Goal: Complete application form: Complete application form

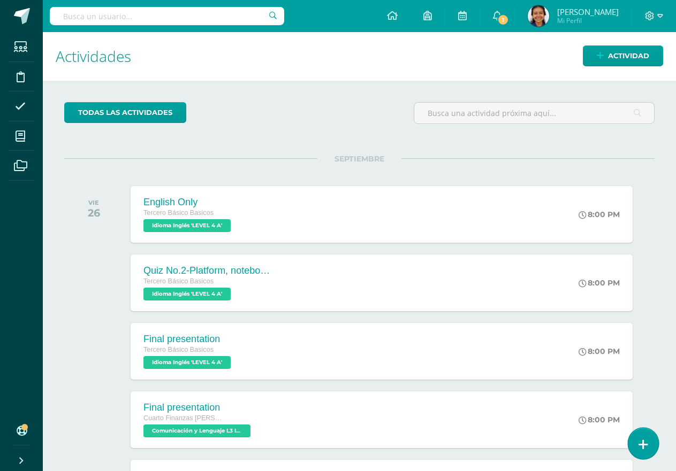
click at [650, 446] on link at bounding box center [643, 443] width 30 height 31
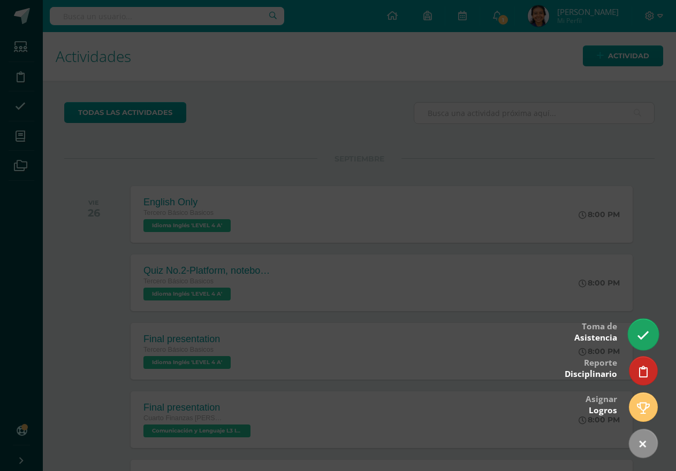
click at [644, 331] on icon at bounding box center [643, 336] width 12 height 12
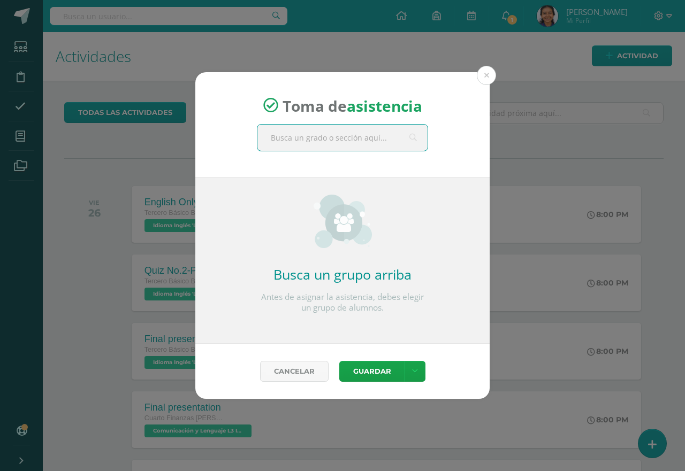
click at [354, 139] on input "text" at bounding box center [342, 138] width 170 height 26
type input "tercer"
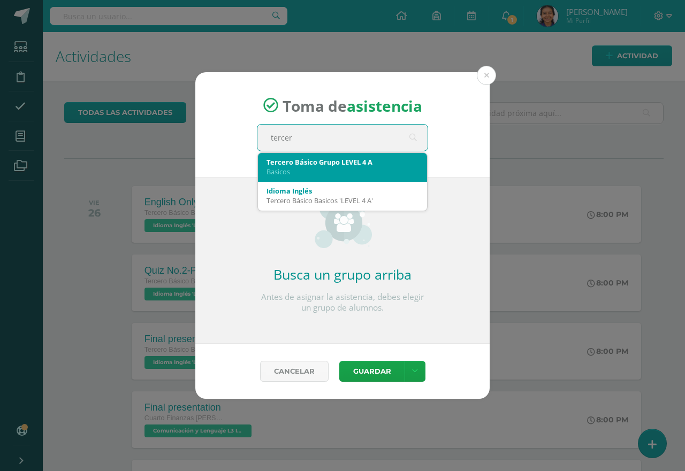
click at [304, 167] on div "Tercero Básico Grupo LEVEL 4 A" at bounding box center [342, 162] width 152 height 10
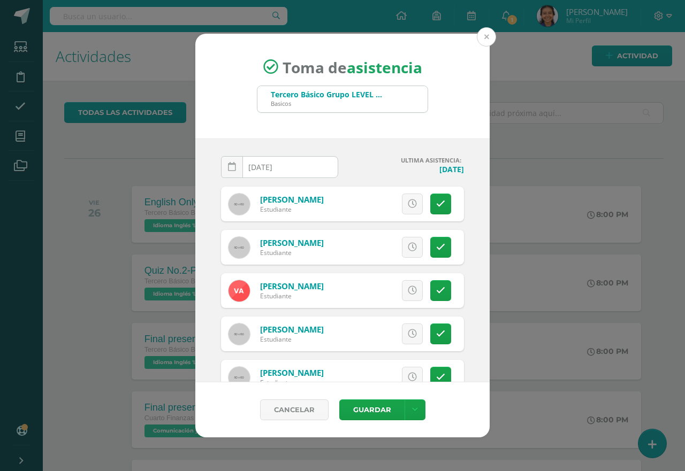
click at [483, 37] on button at bounding box center [486, 36] width 19 height 19
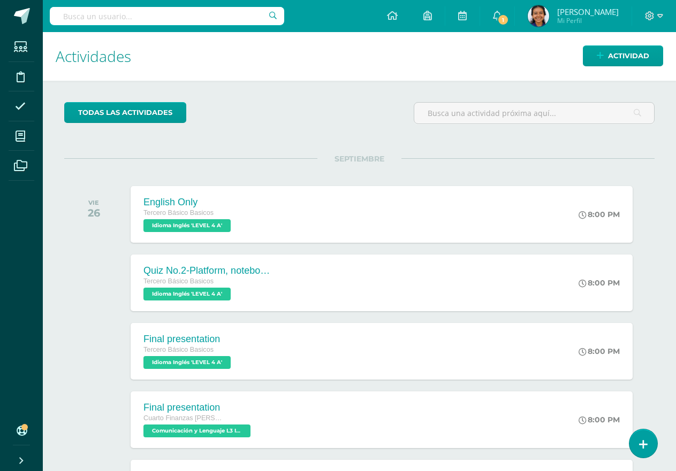
click at [655, 452] on div "todas las Actividades No tienes actividades Échale un vistazo a los demás perío…" at bounding box center [359, 367] width 633 height 572
drag, startPoint x: 648, startPoint y: 436, endPoint x: 647, endPoint y: 421, distance: 15.0
click at [647, 435] on link at bounding box center [643, 444] width 28 height 28
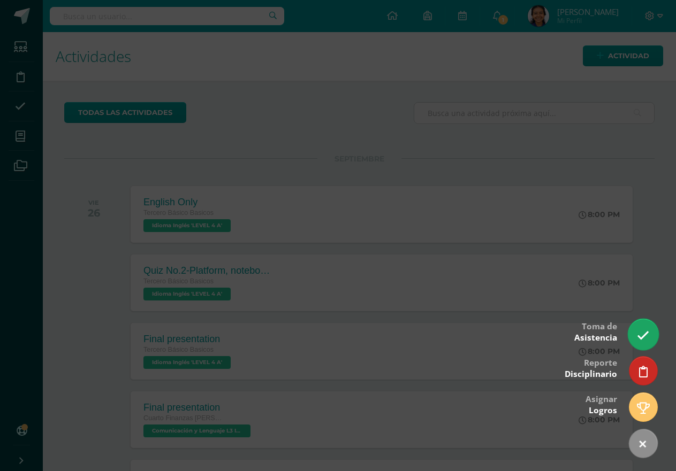
click at [640, 325] on link at bounding box center [643, 334] width 30 height 31
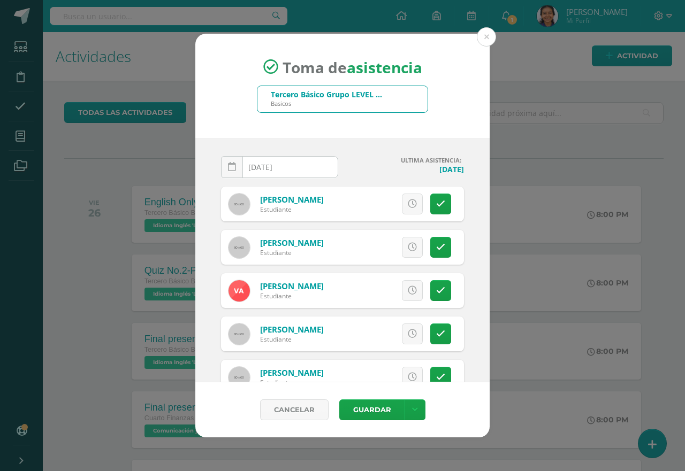
click at [475, 42] on div "Toma de asistencia Tercero Básico Grupo LEVEL 4 A Basicos tercer" at bounding box center [342, 86] width 294 height 105
click at [479, 37] on button at bounding box center [486, 36] width 19 height 19
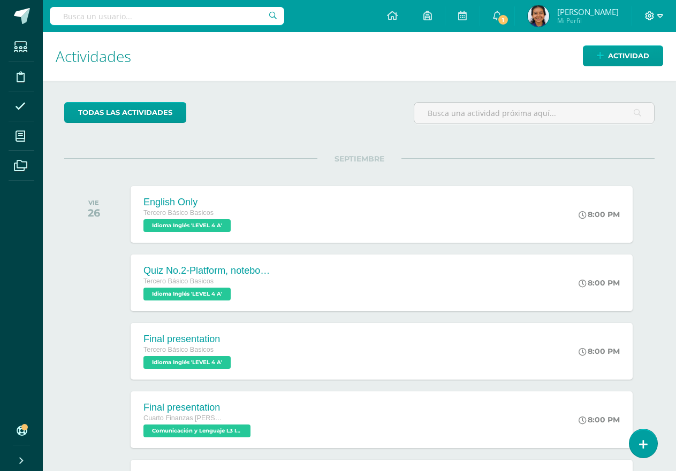
drag, startPoint x: 674, startPoint y: 11, endPoint x: 651, endPoint y: 11, distance: 22.5
click at [673, 11] on div at bounding box center [654, 16] width 44 height 32
click at [651, 11] on icon at bounding box center [650, 16] width 10 height 10
click at [624, 69] on span "Cerrar sesión" at bounding box center [626, 73] width 48 height 10
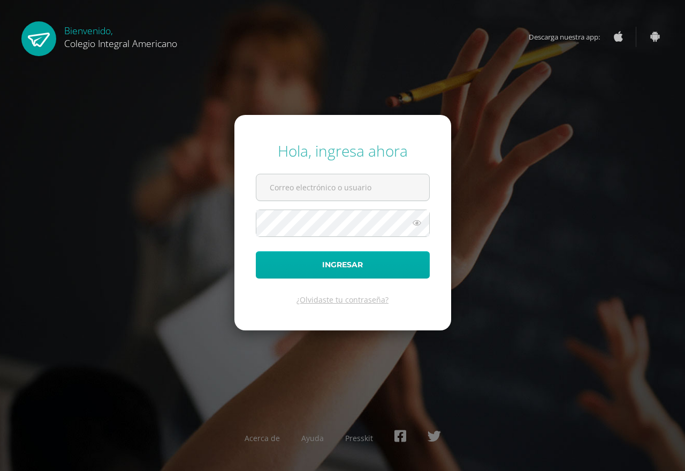
type input "[EMAIL_ADDRESS][DOMAIN_NAME]"
click at [381, 264] on button "Ingresar" at bounding box center [343, 264] width 174 height 27
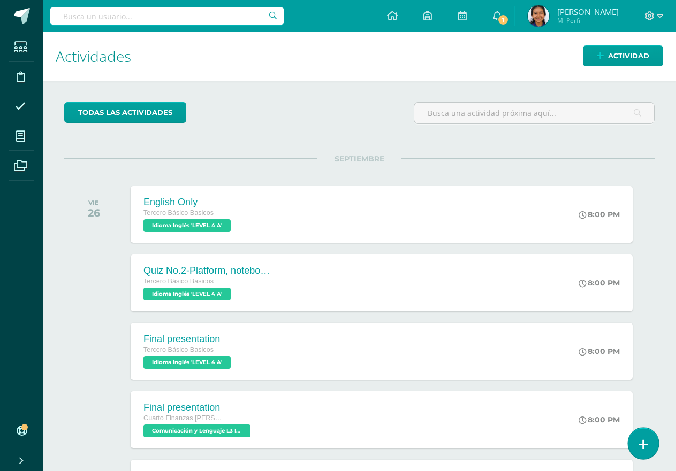
click at [636, 447] on link at bounding box center [643, 443] width 30 height 31
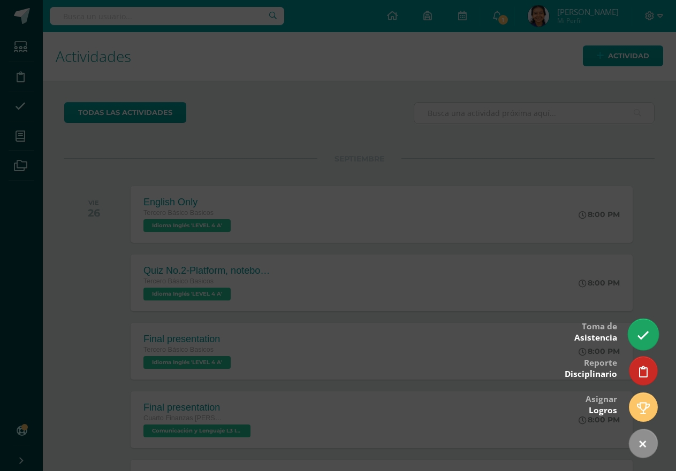
click at [645, 338] on icon at bounding box center [643, 336] width 12 height 12
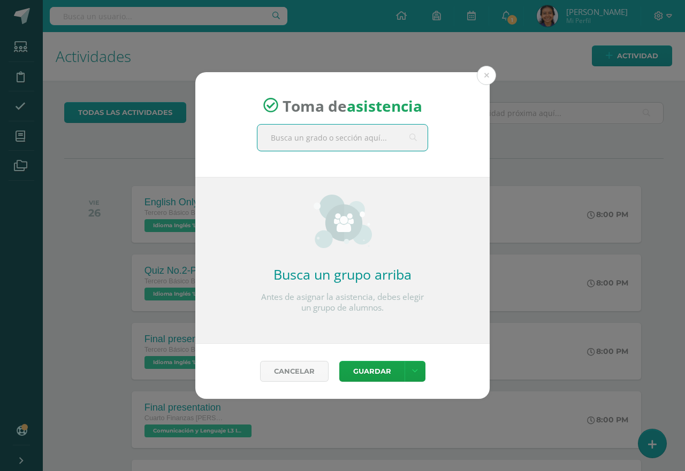
click at [299, 147] on input "text" at bounding box center [342, 138] width 170 height 26
type input "perito"
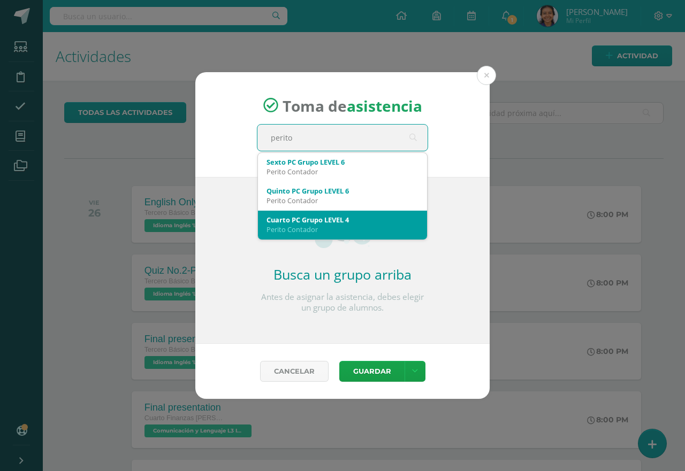
click at [279, 218] on div "Cuarto PC Grupo LEVEL 4" at bounding box center [342, 220] width 152 height 10
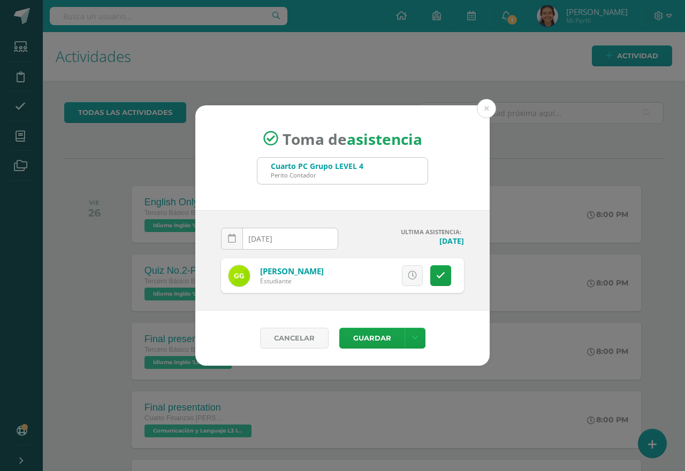
click at [262, 244] on input "[DATE]" at bounding box center [279, 238] width 116 height 21
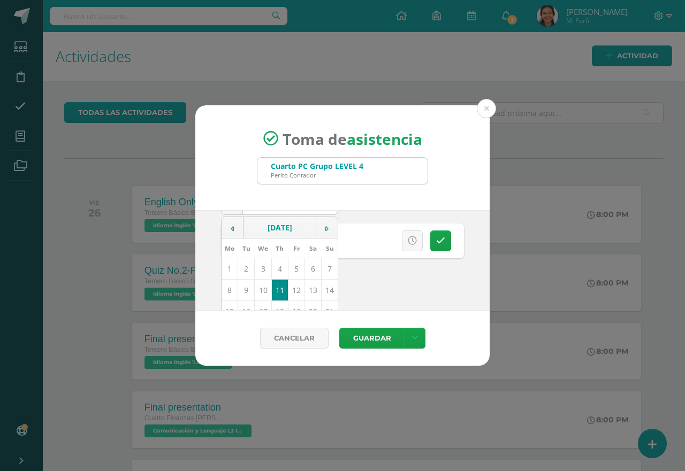
scroll to position [53, 0]
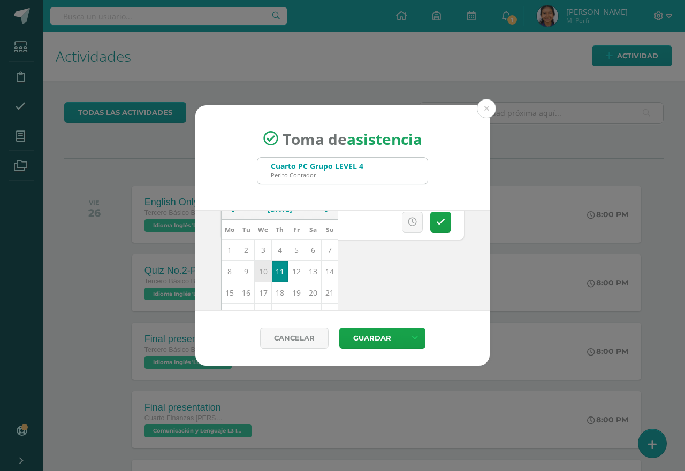
click at [257, 273] on td "10" at bounding box center [263, 271] width 17 height 21
type input "[DATE]"
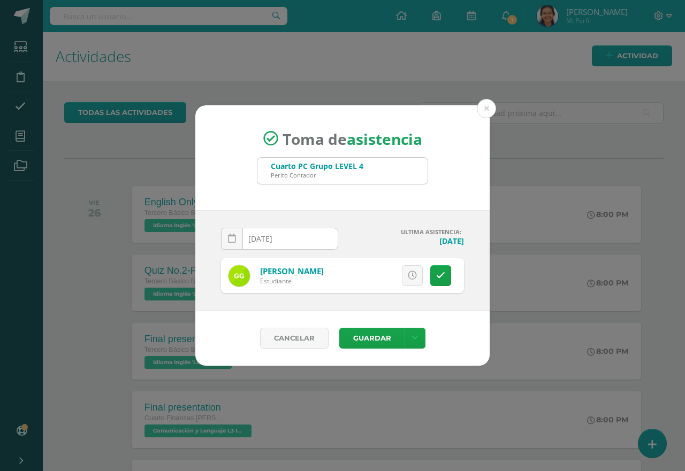
scroll to position [0, 0]
click at [361, 335] on button "Guardar" at bounding box center [371, 338] width 65 height 21
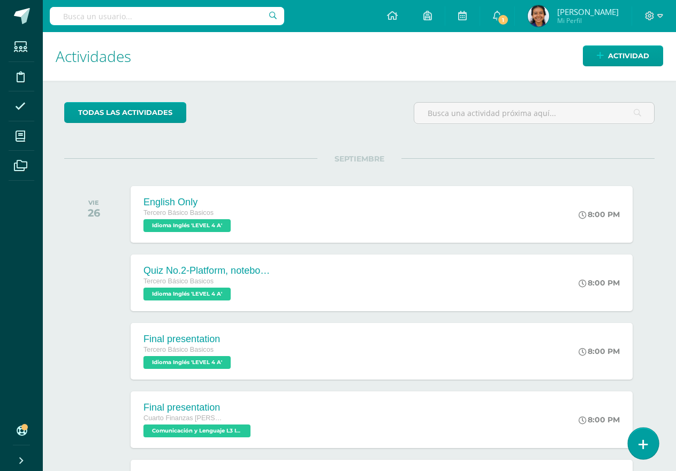
click at [645, 448] on icon at bounding box center [643, 445] width 10 height 12
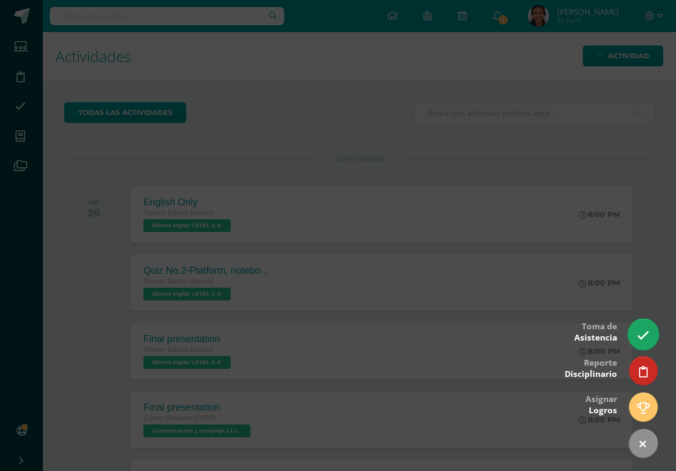
click at [640, 335] on icon at bounding box center [643, 336] width 12 height 12
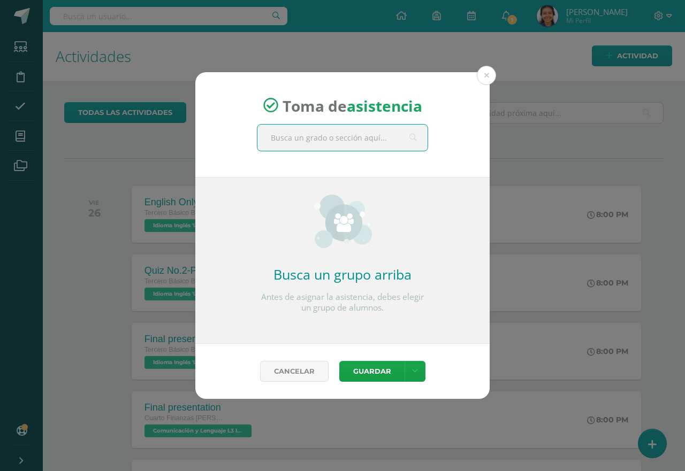
click at [305, 129] on input "text" at bounding box center [342, 138] width 170 height 26
type input "bio"
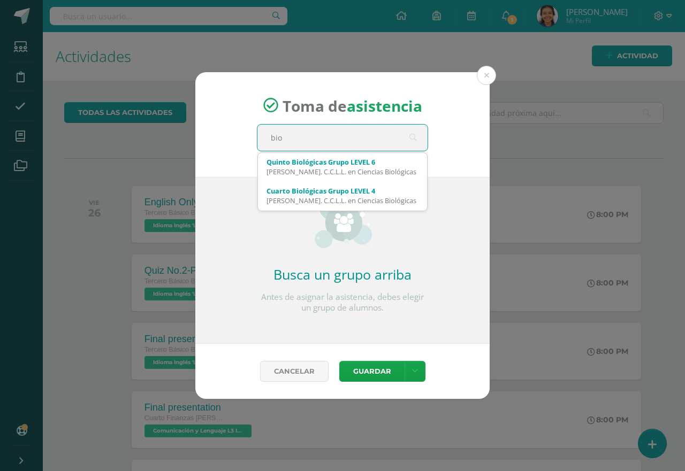
click at [295, 202] on div "Bach. C.C.L.L. en Ciencias Biológicas" at bounding box center [342, 201] width 152 height 10
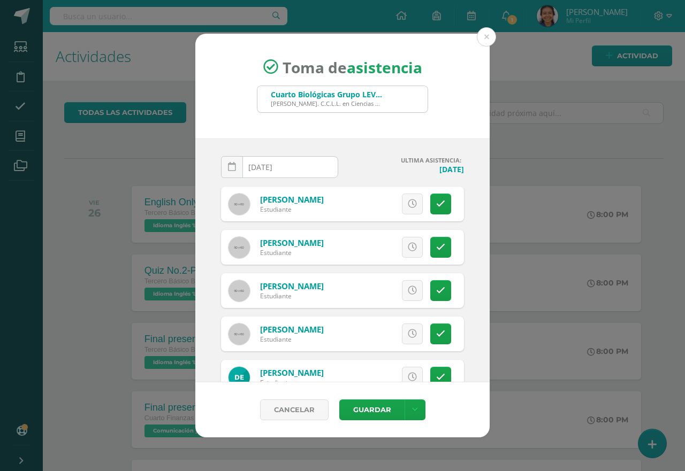
click at [273, 173] on input "[DATE]" at bounding box center [279, 167] width 116 height 21
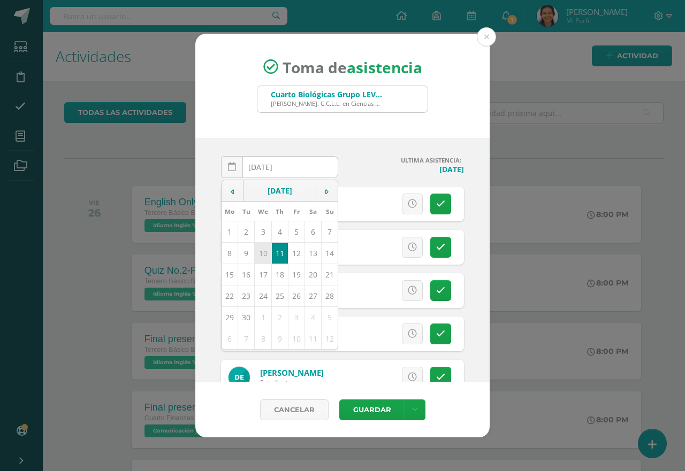
click at [257, 259] on td "10" at bounding box center [263, 253] width 17 height 21
type input "[DATE]"
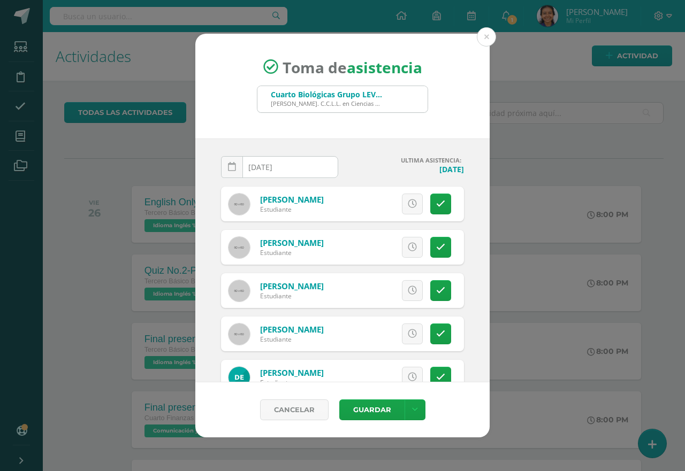
scroll to position [53, 0]
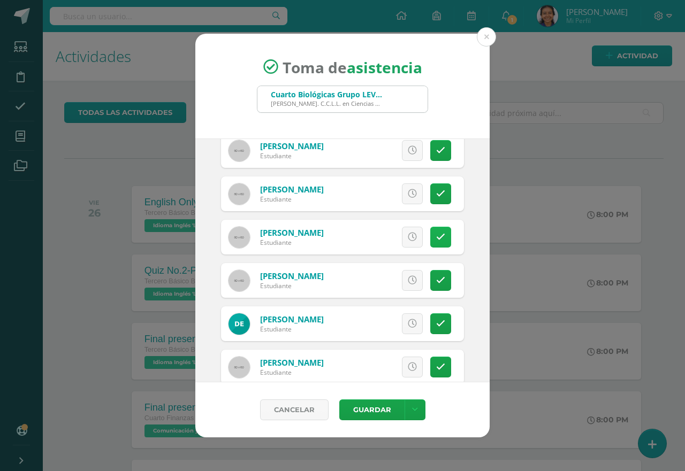
click at [438, 244] on link at bounding box center [440, 237] width 21 height 21
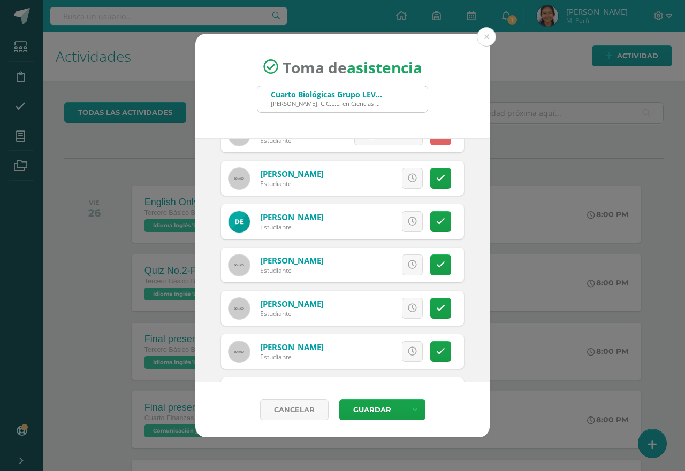
scroll to position [203, 0]
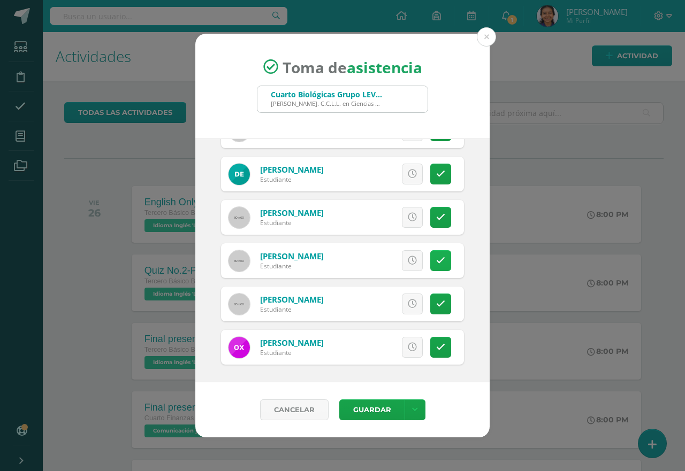
click at [436, 262] on icon at bounding box center [440, 260] width 9 height 9
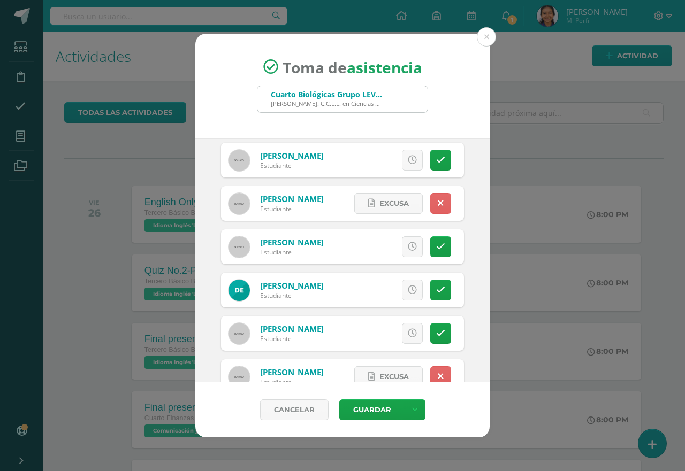
scroll to position [0, 0]
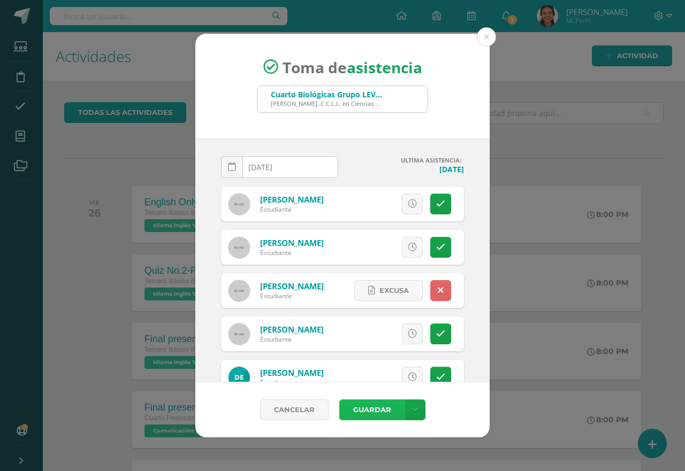
drag, startPoint x: 374, startPoint y: 416, endPoint x: 378, endPoint y: 411, distance: 5.7
click at [376, 414] on button "Guardar" at bounding box center [371, 410] width 65 height 21
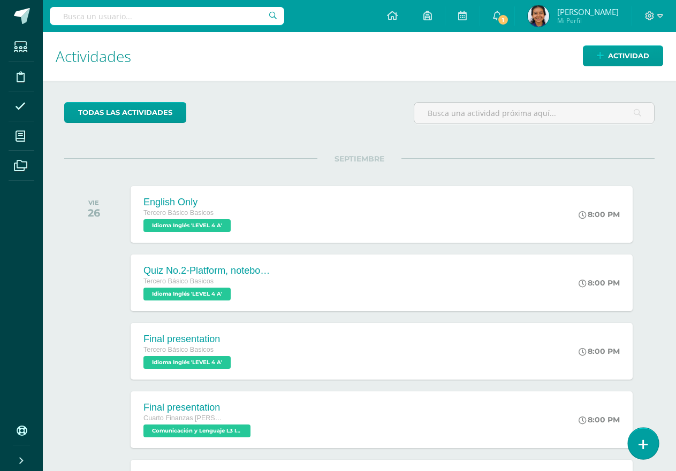
click at [653, 441] on link at bounding box center [643, 443] width 30 height 31
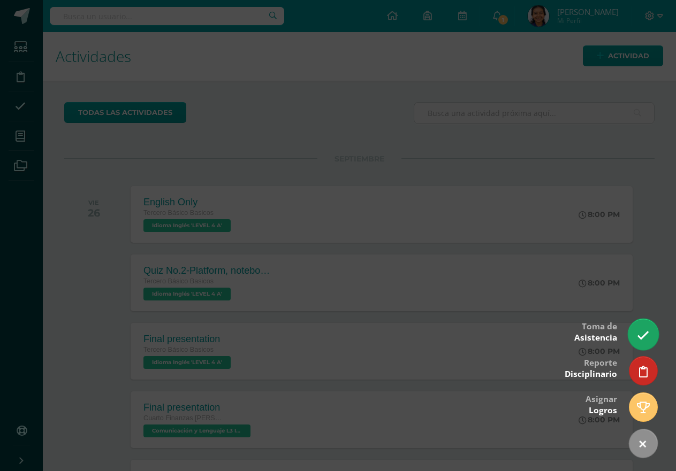
click at [647, 341] on icon at bounding box center [643, 336] width 12 height 12
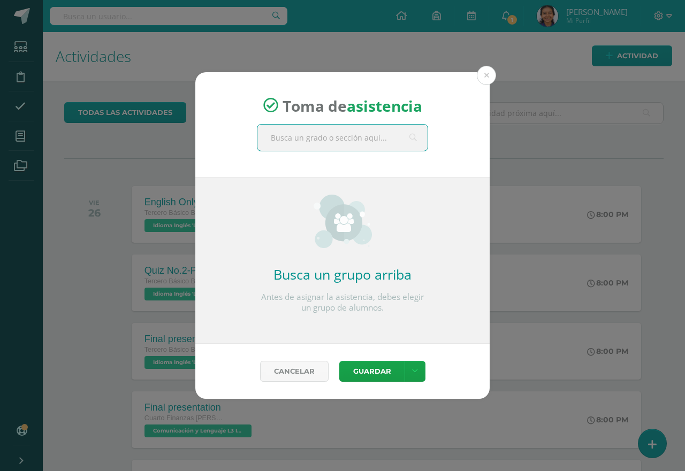
click at [295, 143] on input "text" at bounding box center [342, 138] width 170 height 26
type input "comp"
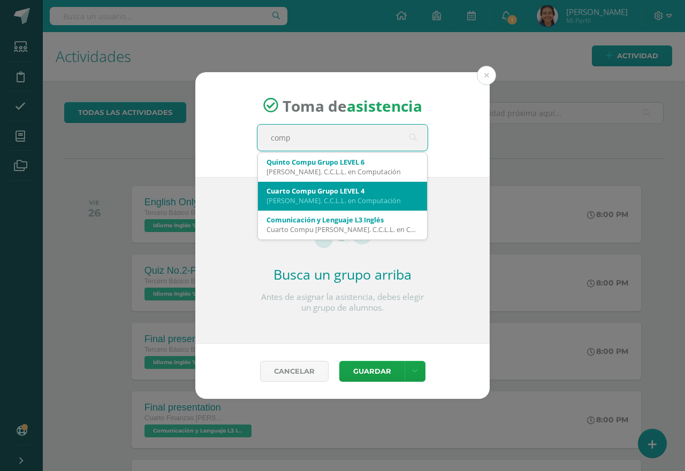
click at [275, 196] on div "Bach. C.C.L.L. en Computación" at bounding box center [342, 201] width 152 height 10
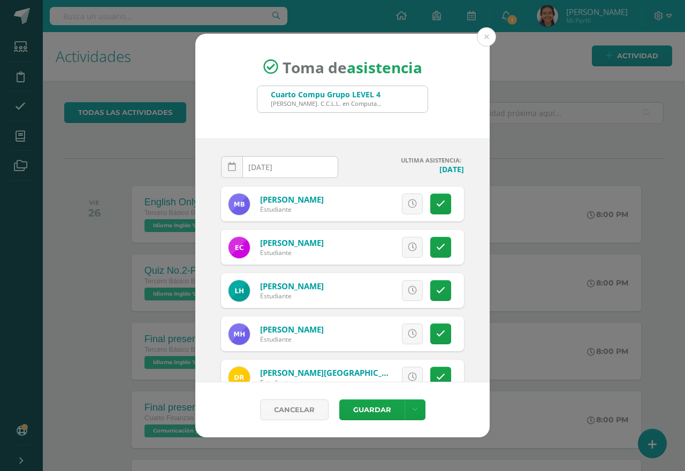
click at [267, 171] on input "2025-09-11" at bounding box center [279, 167] width 116 height 21
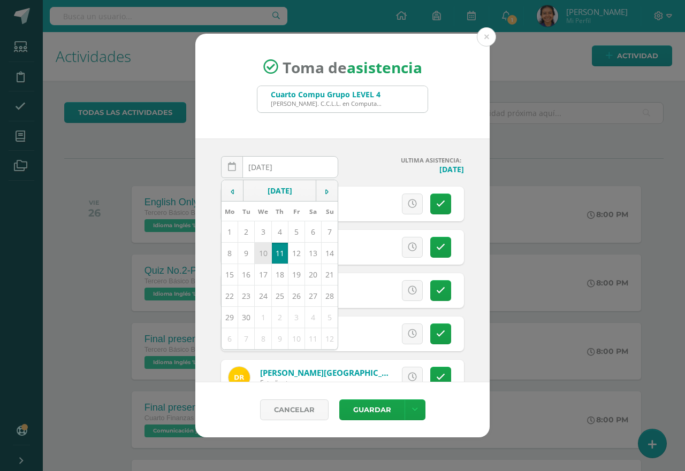
click at [257, 248] on td "10" at bounding box center [263, 253] width 17 height 21
type input "2025-09-10"
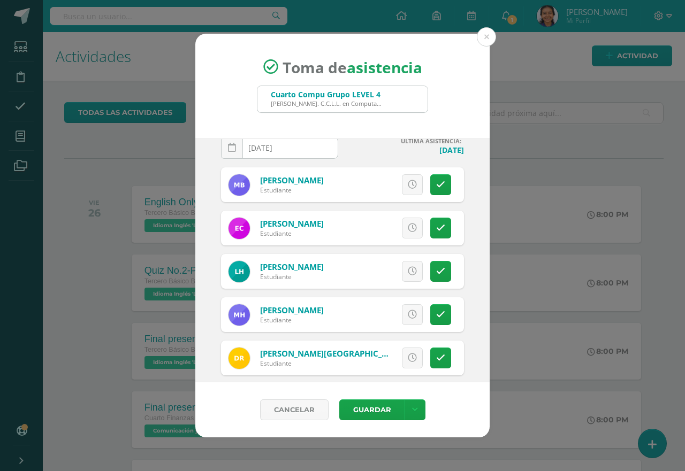
scroll to position [30, 0]
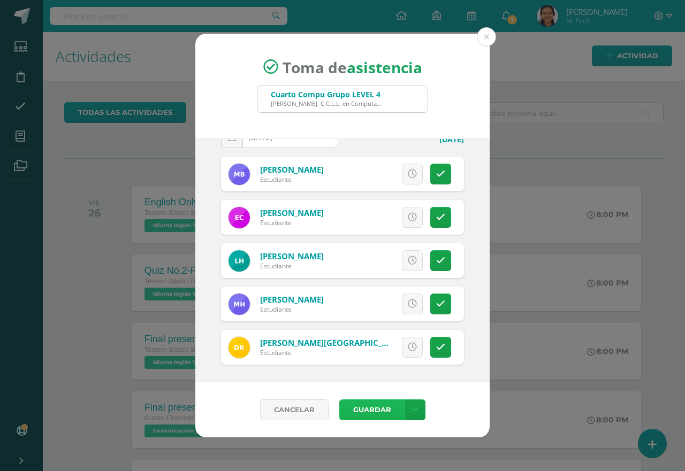
click at [356, 415] on button "Guardar" at bounding box center [371, 410] width 65 height 21
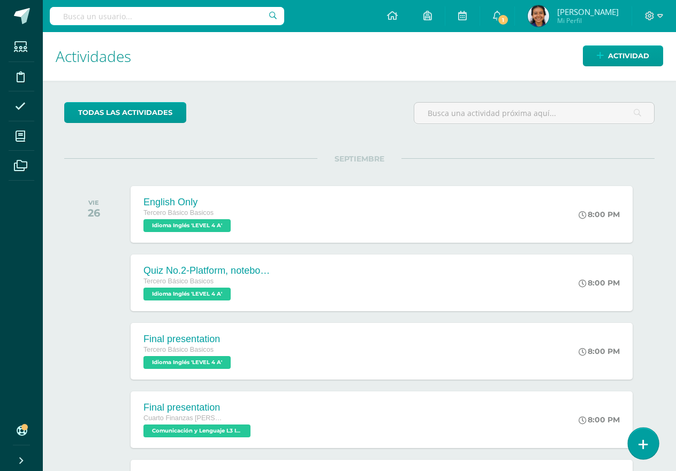
click at [641, 446] on icon at bounding box center [643, 445] width 10 height 12
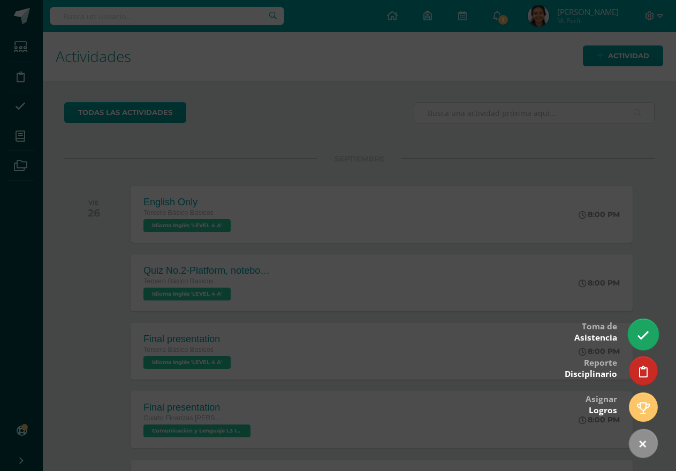
click at [652, 337] on link at bounding box center [643, 334] width 30 height 31
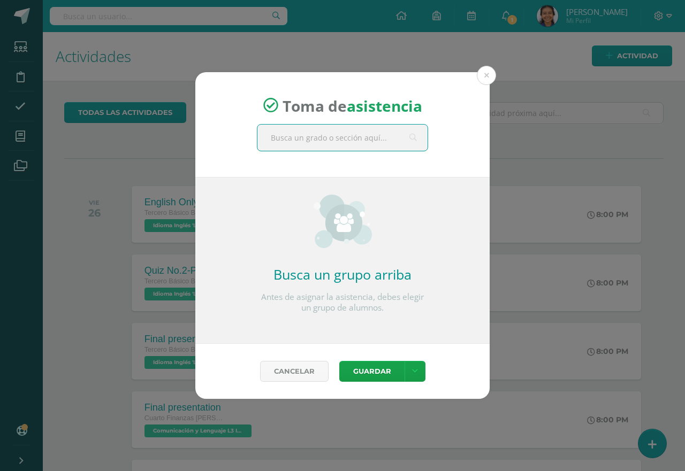
click at [338, 142] on input "text" at bounding box center [342, 138] width 170 height 26
type input "perito"
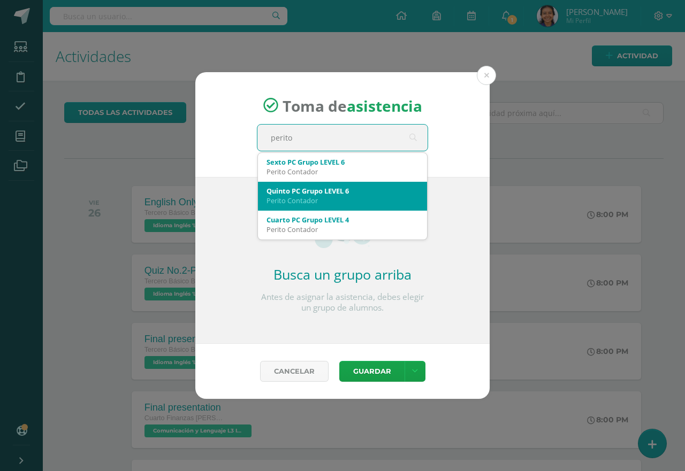
click at [300, 198] on div "Perito Contador" at bounding box center [342, 201] width 152 height 10
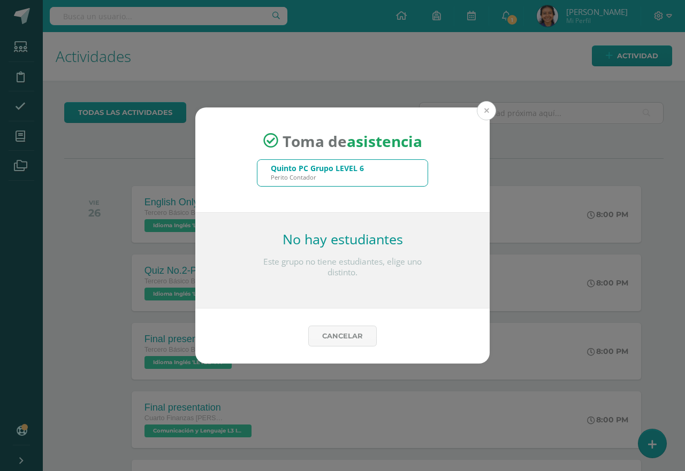
click at [483, 113] on button at bounding box center [486, 110] width 19 height 19
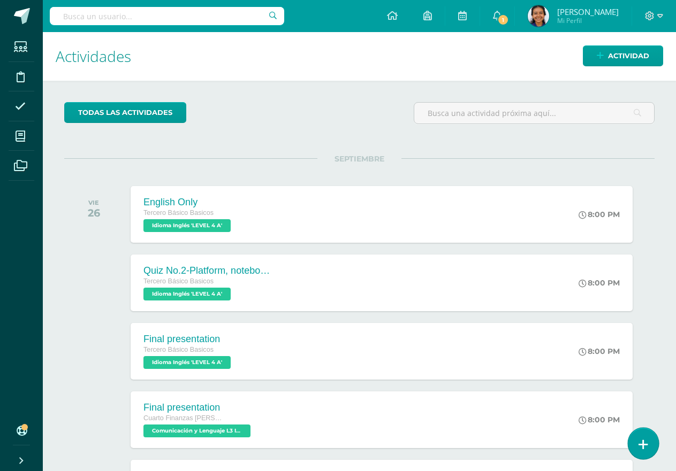
click at [643, 441] on icon at bounding box center [643, 445] width 10 height 12
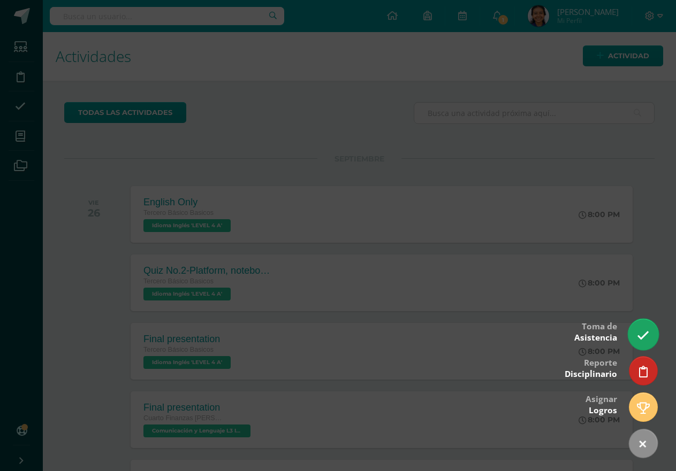
click at [652, 343] on link at bounding box center [643, 334] width 30 height 31
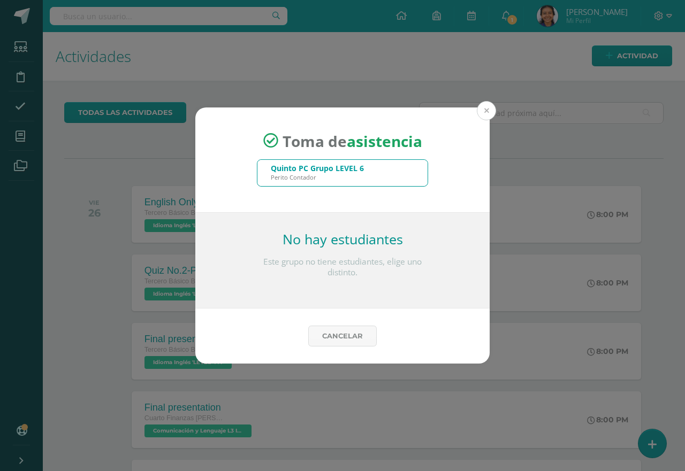
click at [488, 106] on button at bounding box center [486, 110] width 19 height 19
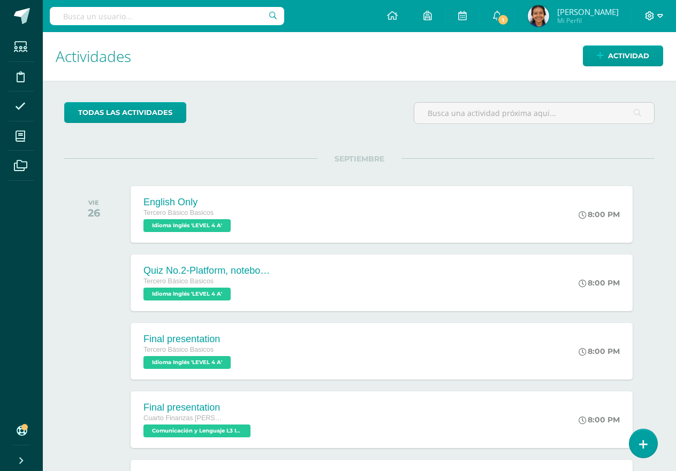
click at [661, 14] on icon at bounding box center [660, 16] width 6 height 4
click at [616, 71] on span "Cerrar sesión" at bounding box center [626, 73] width 48 height 10
